Goal: Check status: Check status

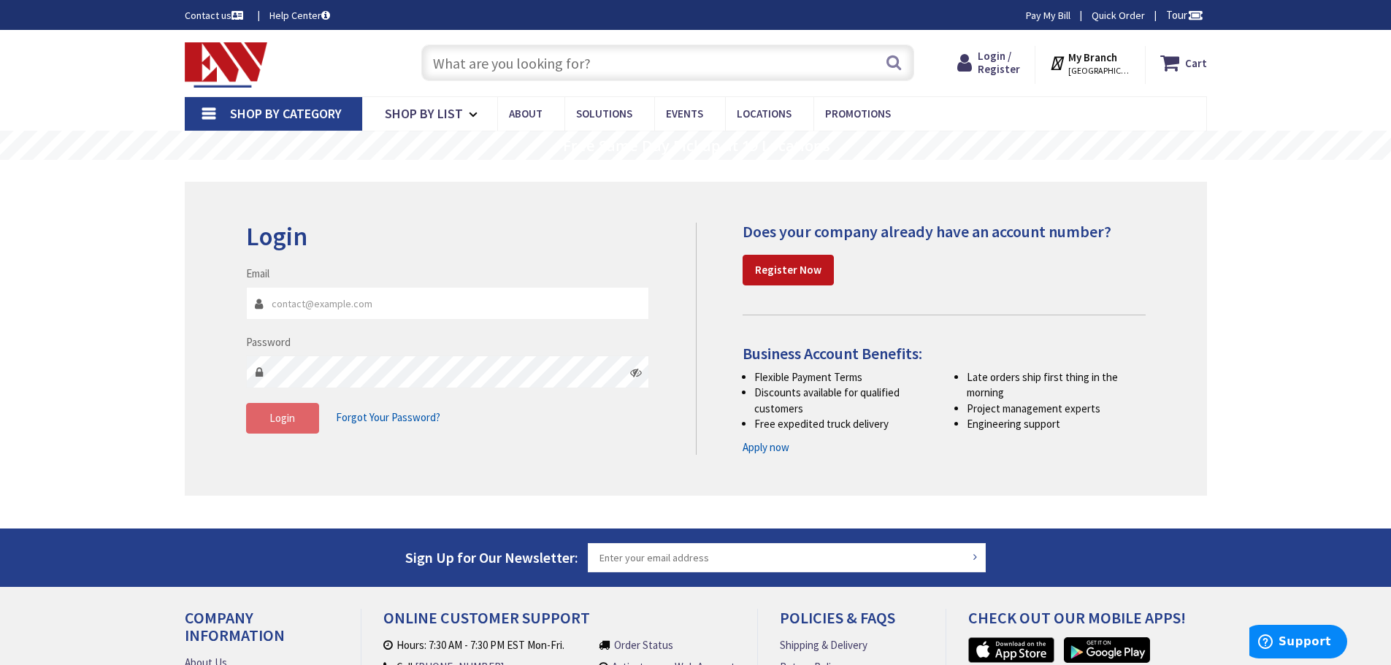
type input "ZELEKELECTRIC@COMCAST.NET"
click at [299, 415] on button "Login" at bounding box center [282, 418] width 73 height 31
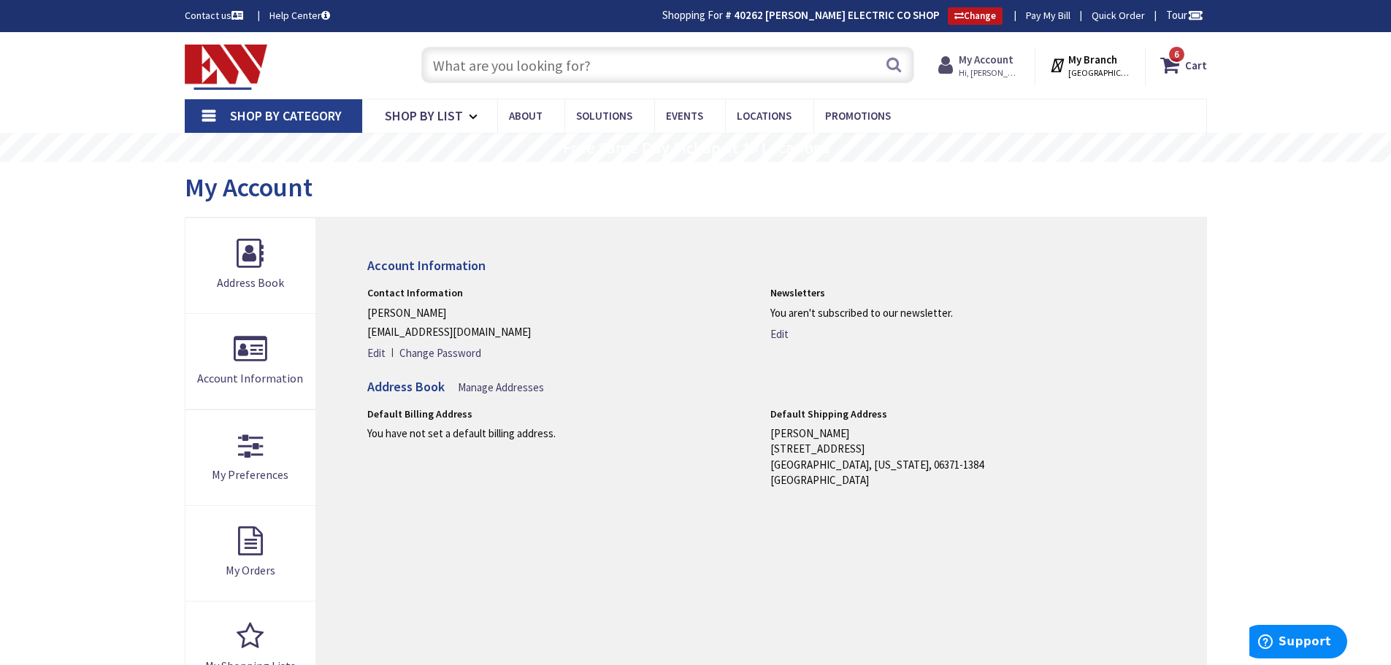
click at [990, 69] on span "Hi, [PERSON_NAME]" at bounding box center [990, 73] width 62 height 12
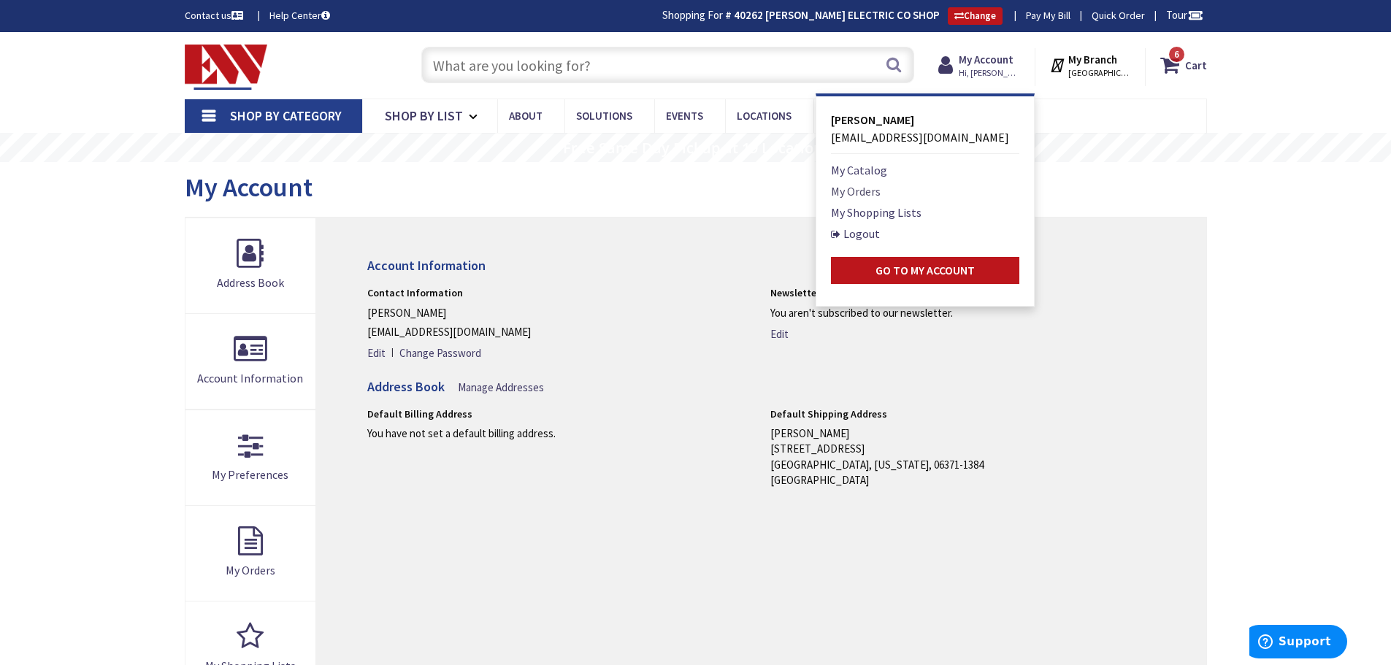
click at [869, 195] on link "My Orders" at bounding box center [856, 192] width 50 height 18
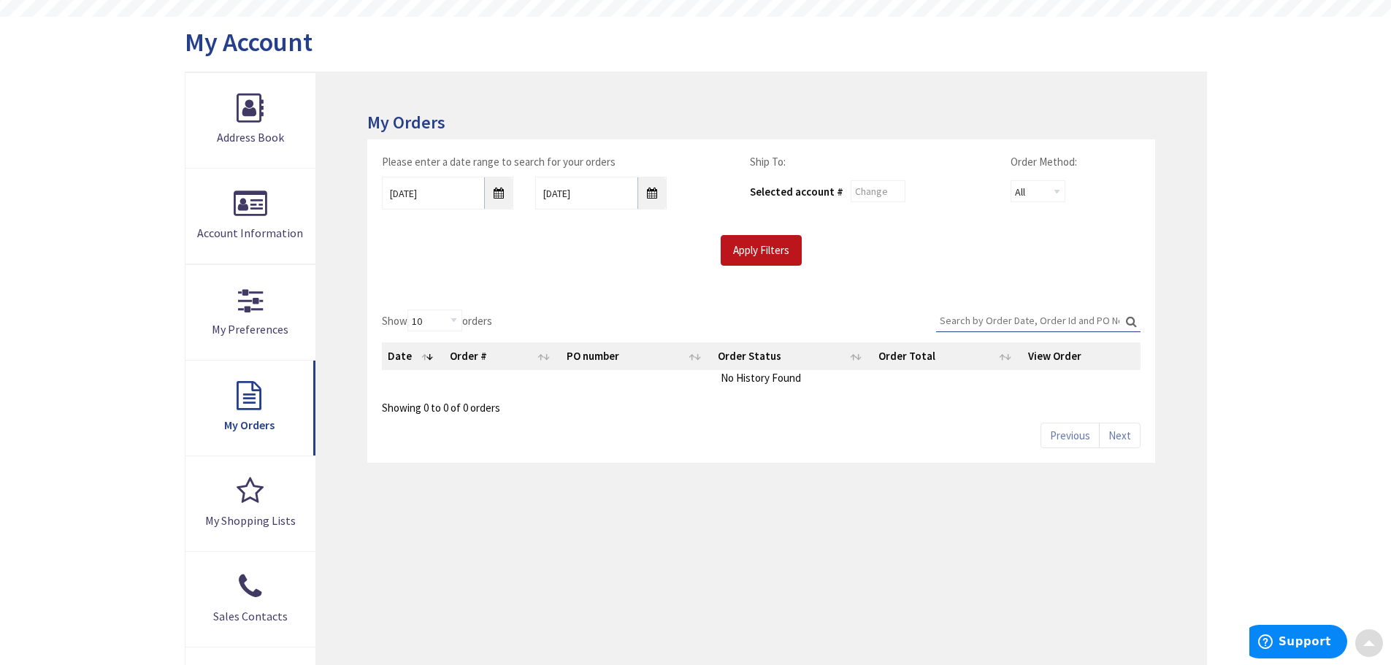
scroll to position [146, 0]
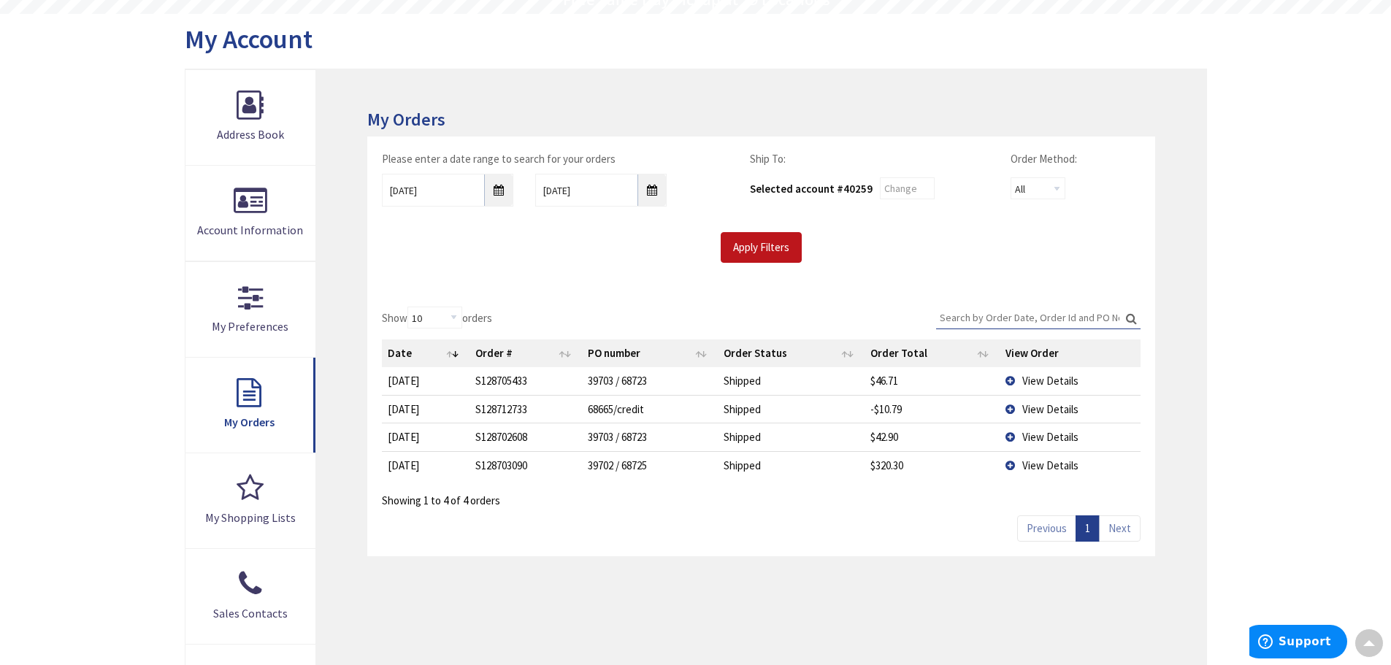
click at [1048, 411] on span "View Details" at bounding box center [1050, 409] width 56 height 14
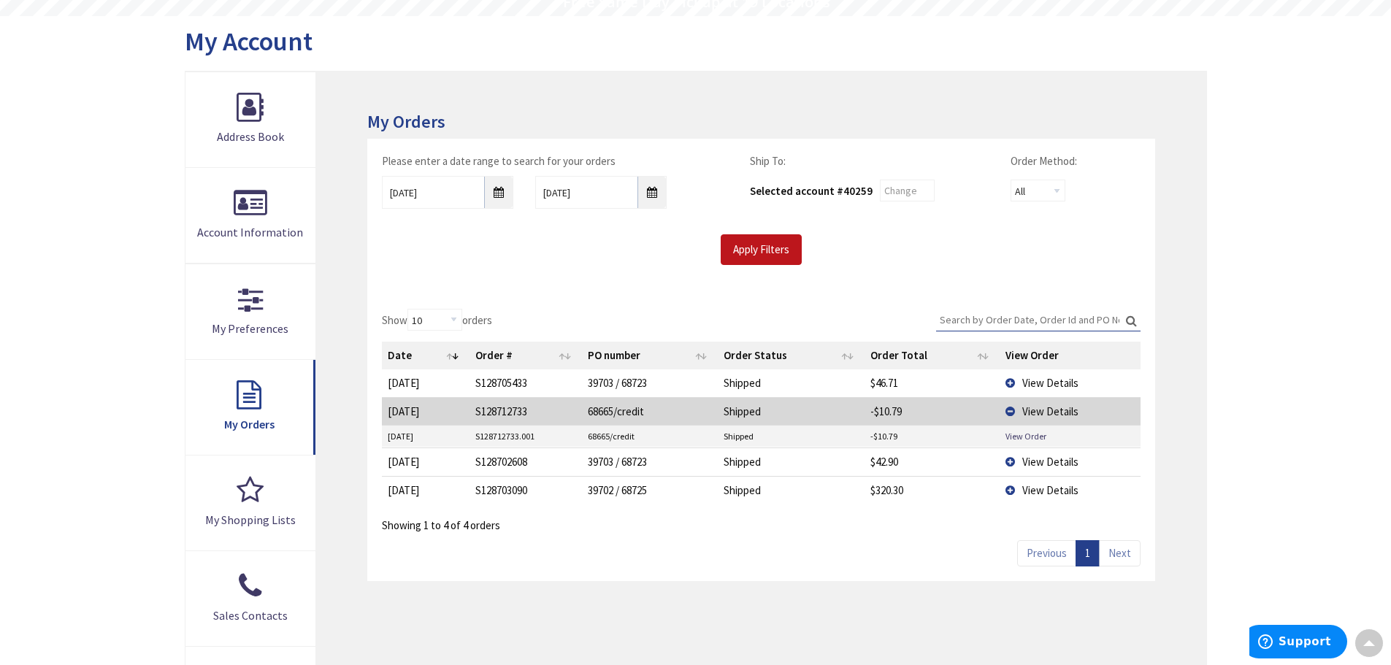
scroll to position [148, 0]
click at [1020, 436] on link "View Order" at bounding box center [1025, 434] width 41 height 12
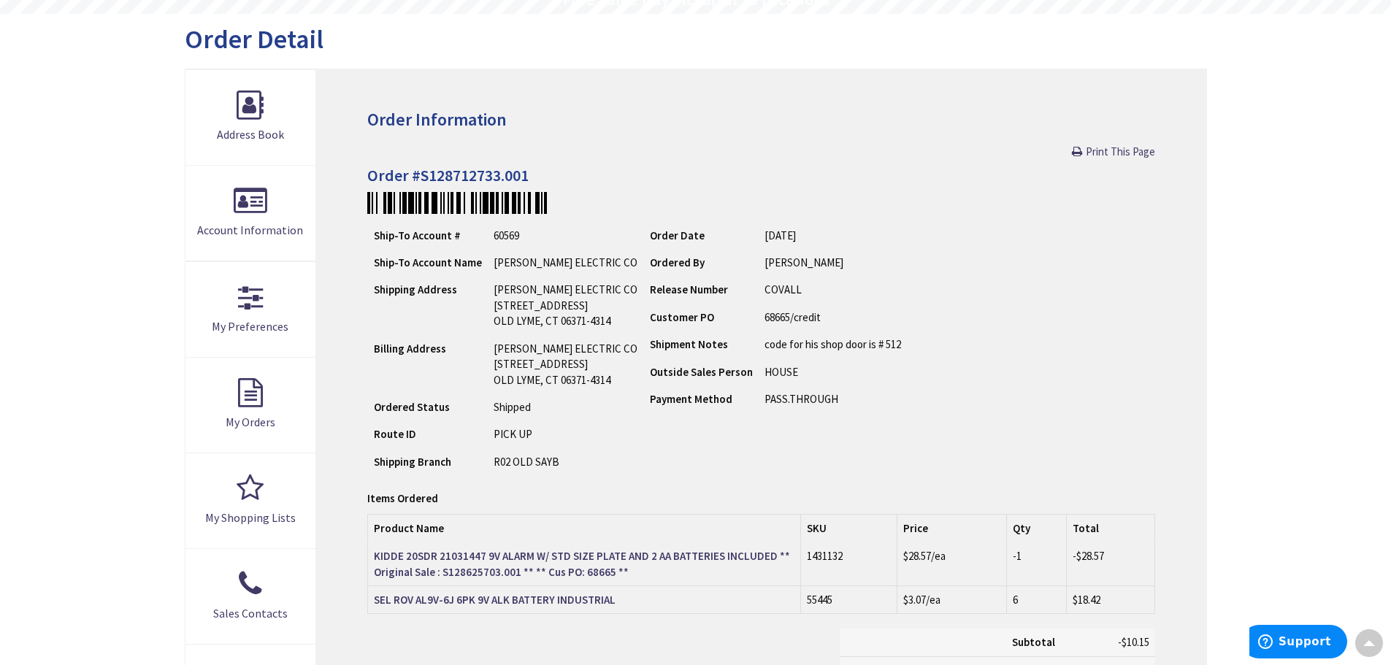
scroll to position [148, 0]
drag, startPoint x: 1128, startPoint y: 153, endPoint x: 1070, endPoint y: 565, distance: 415.9
click at [1128, 153] on span "Print This Page" at bounding box center [1120, 152] width 69 height 14
